Goal: Use online tool/utility: Utilize a website feature to perform a specific function

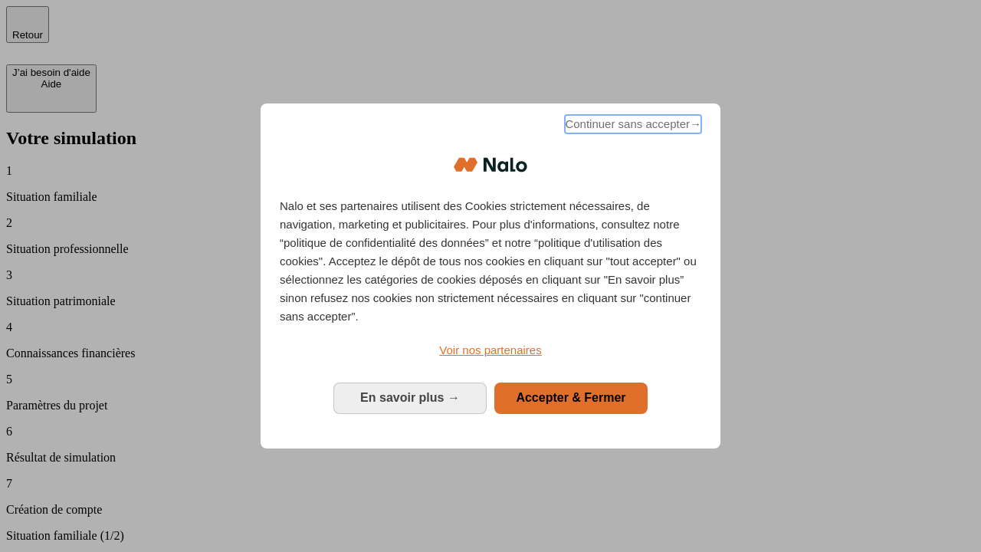
click at [632, 126] on span "Continuer sans accepter →" at bounding box center [633, 124] width 136 height 18
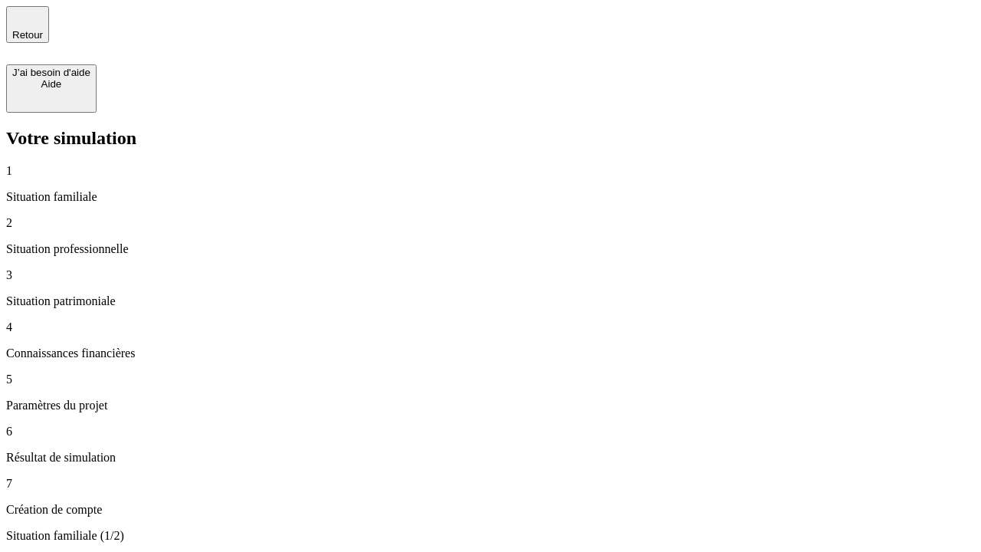
type input "30 000"
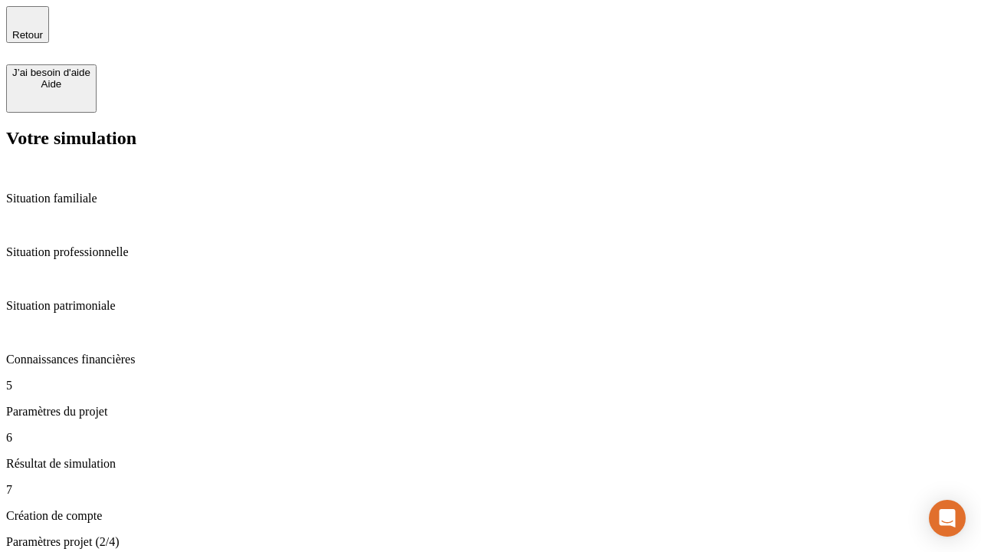
type input "25"
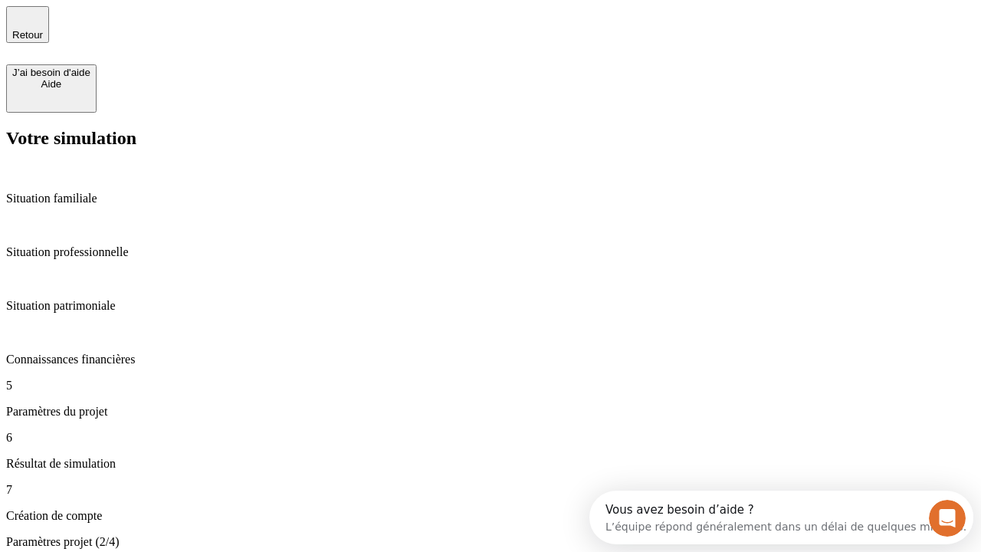
type input "64"
type input "1 000"
type input "640"
